Goal: Transaction & Acquisition: Purchase product/service

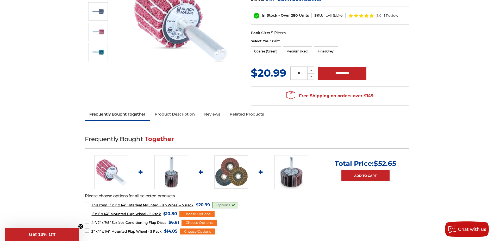
scroll to position [104, 0]
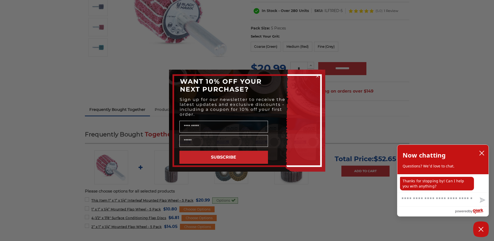
click at [99, 228] on div "Close dialog WANT 10% OFF YOUR NEXT PURCHASE? Sign up for our newsletter to rec…" at bounding box center [247, 120] width 494 height 241
click at [317, 76] on circle "Close dialog" at bounding box center [317, 75] width 5 height 5
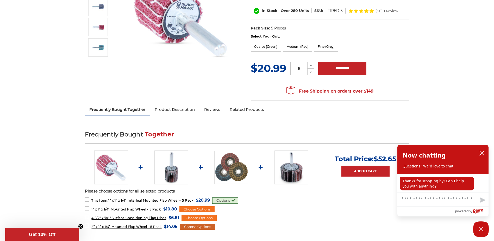
click at [194, 227] on div "Choose Options" at bounding box center [197, 227] width 35 height 6
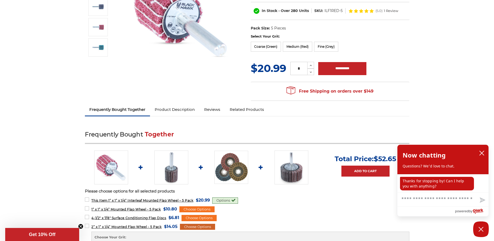
click at [191, 228] on div "Choose Options" at bounding box center [197, 227] width 35 height 6
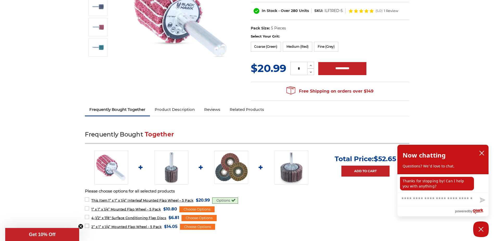
click at [86, 226] on label "2” x 1” x 1/4” Mounted Flap Wheel - 5 Pack MSRP: Was: Now: $14.05 (You save )" at bounding box center [131, 226] width 93 height 7
click at [86, 217] on label "4-1/2" x 7/8" Surface Conditioning Flap Discs MSRP: Was: Now: $6.81 (You save )" at bounding box center [132, 217] width 95 height 7
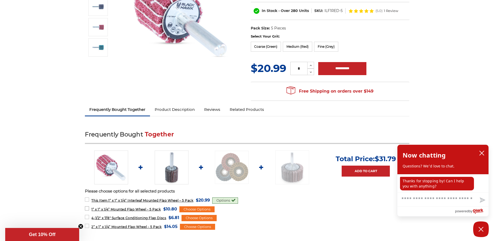
click at [87, 207] on label "1” x 1” x 1/4” Mounted Flap Wheel - 5 Pack MSRP: Was: Now: $10.80 (You save )" at bounding box center [131, 208] width 92 height 7
click at [87, 198] on label "This Item: 1” x 1” x 1/4” Interleaf Mounted Flap Wheel – 5 Pack MSRP: Was: Now:…" at bounding box center [147, 200] width 125 height 7
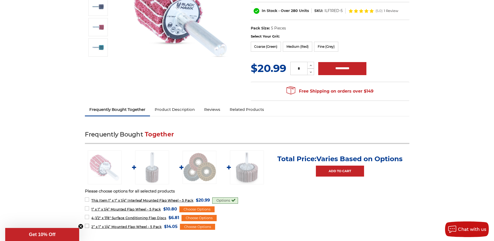
click at [86, 225] on label "2” x 1” x 1/4” Mounted Flap Wheel - 5 Pack MSRP: Was: Now: $14.05 (You save )" at bounding box center [131, 226] width 93 height 7
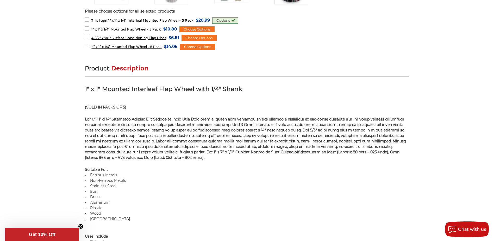
scroll to position [235, 0]
